Goal: Information Seeking & Learning: Learn about a topic

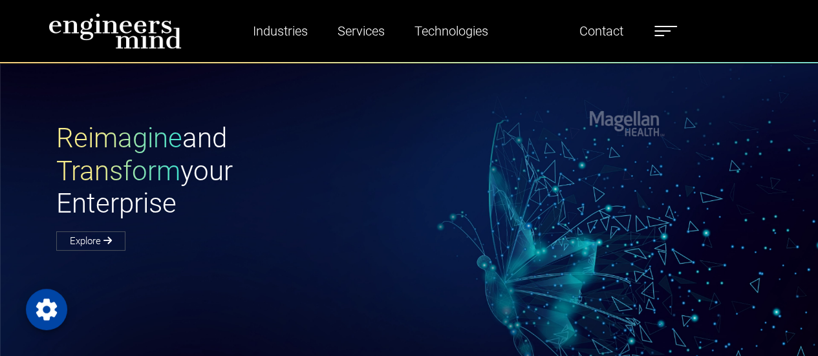
click at [482, 237] on div "Reimagine and Transform your Enterprise Explore" at bounding box center [417, 185] width 737 height 126
click at [664, 28] on label at bounding box center [666, 31] width 23 height 17
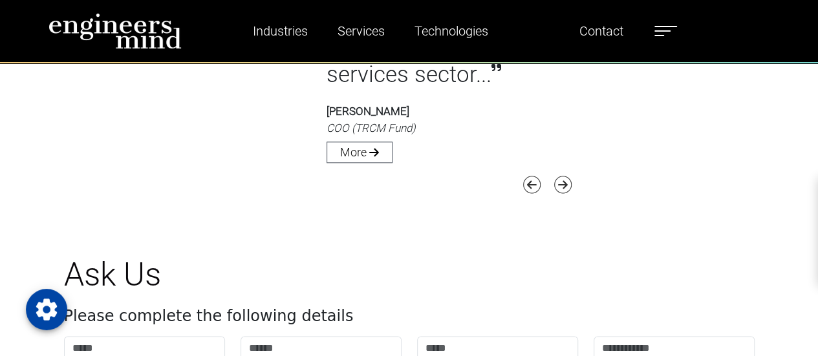
scroll to position [3652, 0]
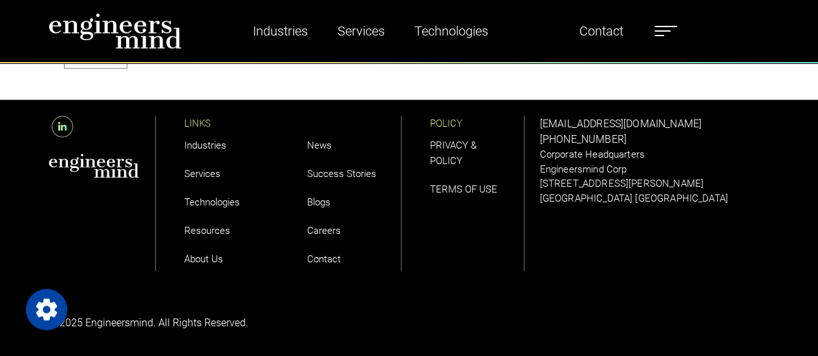
click at [318, 232] on link "Careers" at bounding box center [324, 230] width 34 height 12
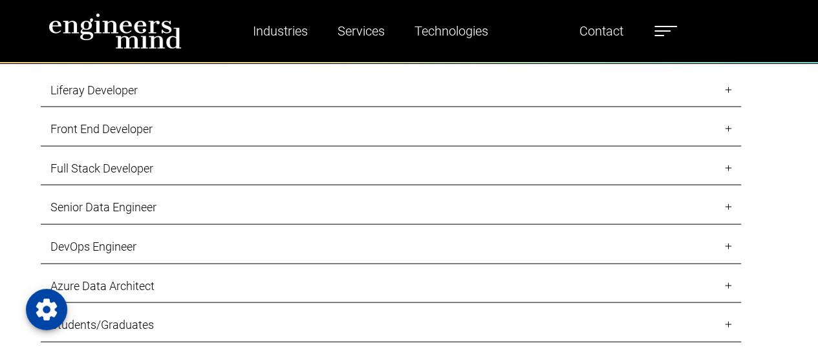
scroll to position [1176, 0]
click at [722, 124] on link "Front End Developer" at bounding box center [391, 130] width 700 height 34
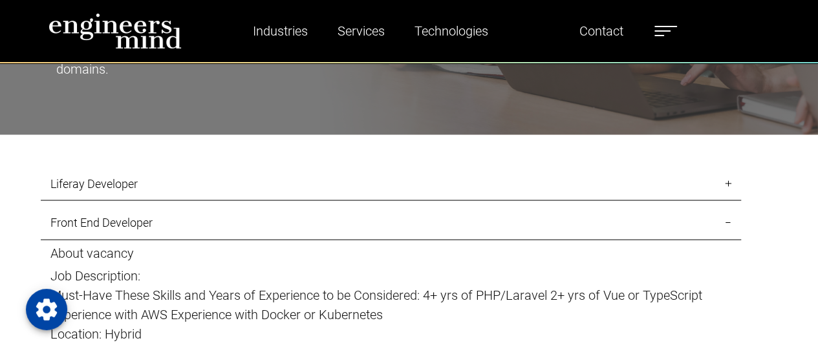
scroll to position [1082, 0]
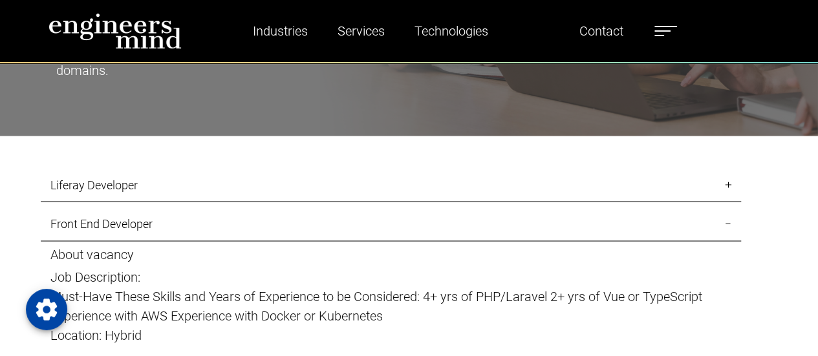
click at [719, 183] on link "Liferay Developer" at bounding box center [391, 185] width 700 height 34
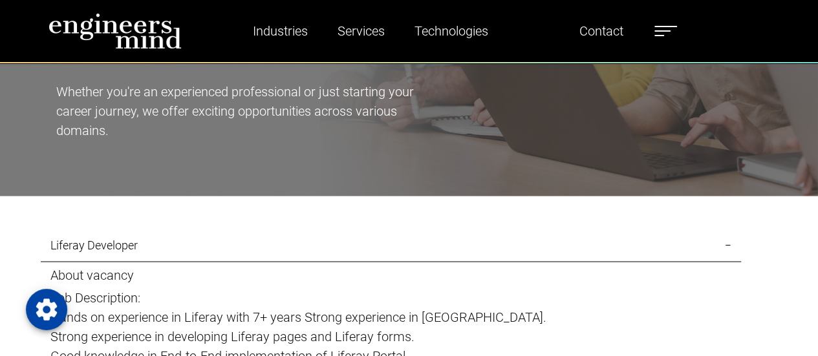
scroll to position [1021, 0]
click at [731, 244] on link "Liferay Developer" at bounding box center [391, 246] width 700 height 34
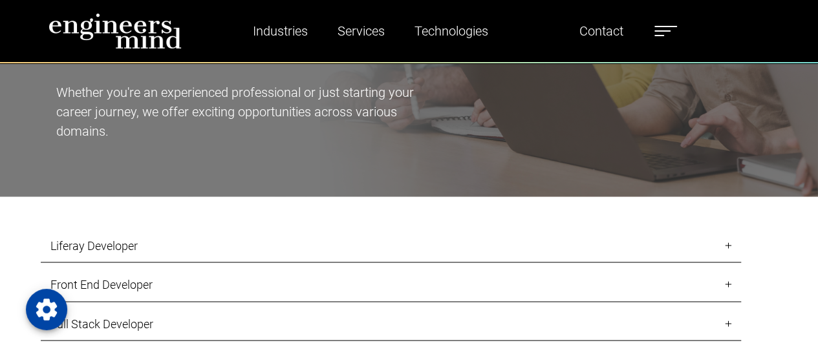
scroll to position [1116, 0]
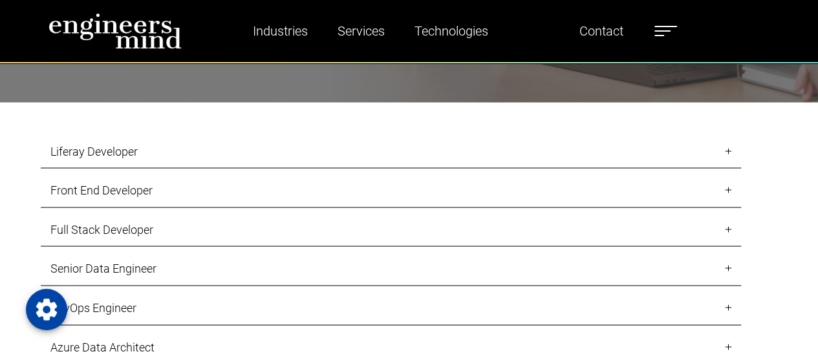
click at [730, 187] on link "Front End Developer" at bounding box center [391, 190] width 700 height 34
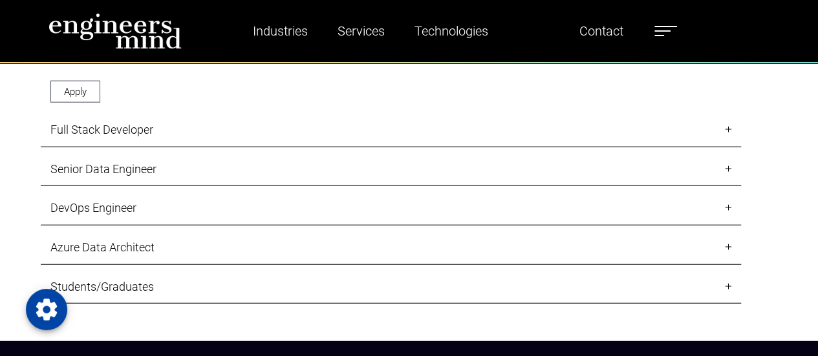
scroll to position [1473, 0]
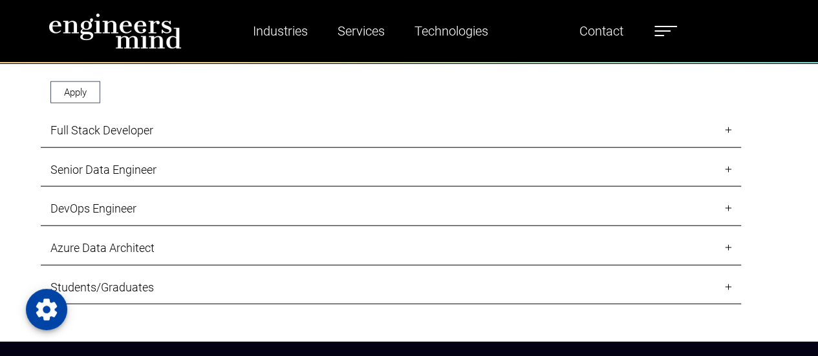
click at [730, 127] on link "Full Stack Developer" at bounding box center [391, 131] width 700 height 34
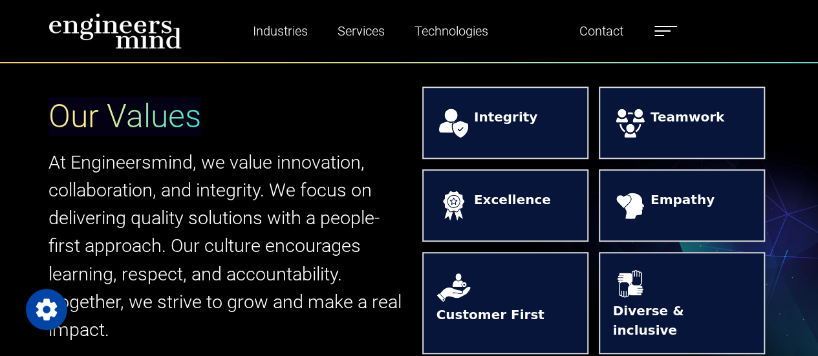
scroll to position [402, 0]
